Goal: Find specific page/section: Find specific page/section

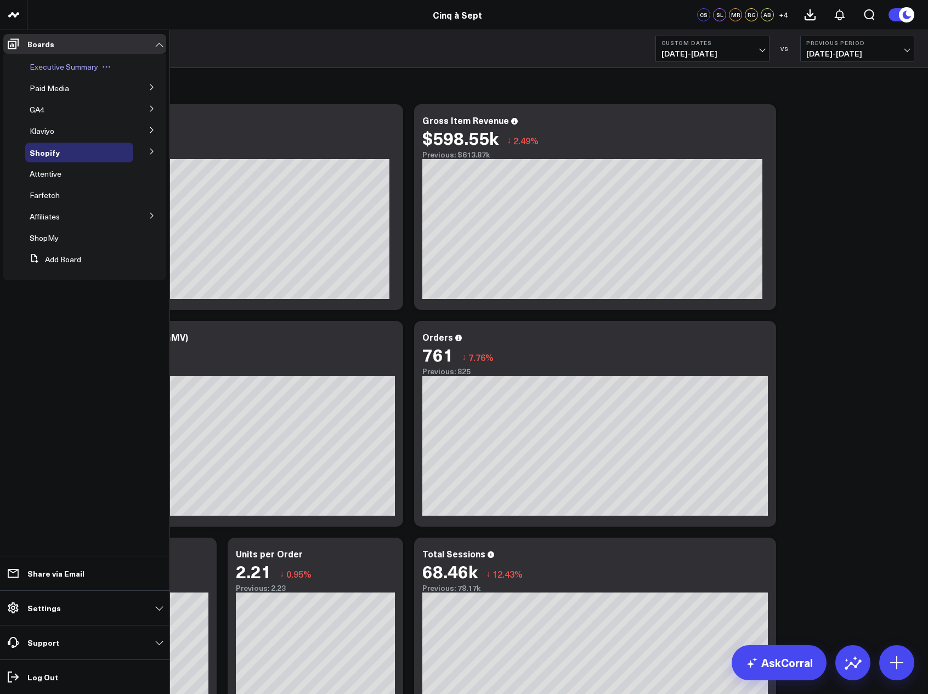
click at [47, 72] on div "Executive Summary" at bounding box center [79, 67] width 108 height 20
